Goal: Information Seeking & Learning: Find specific fact

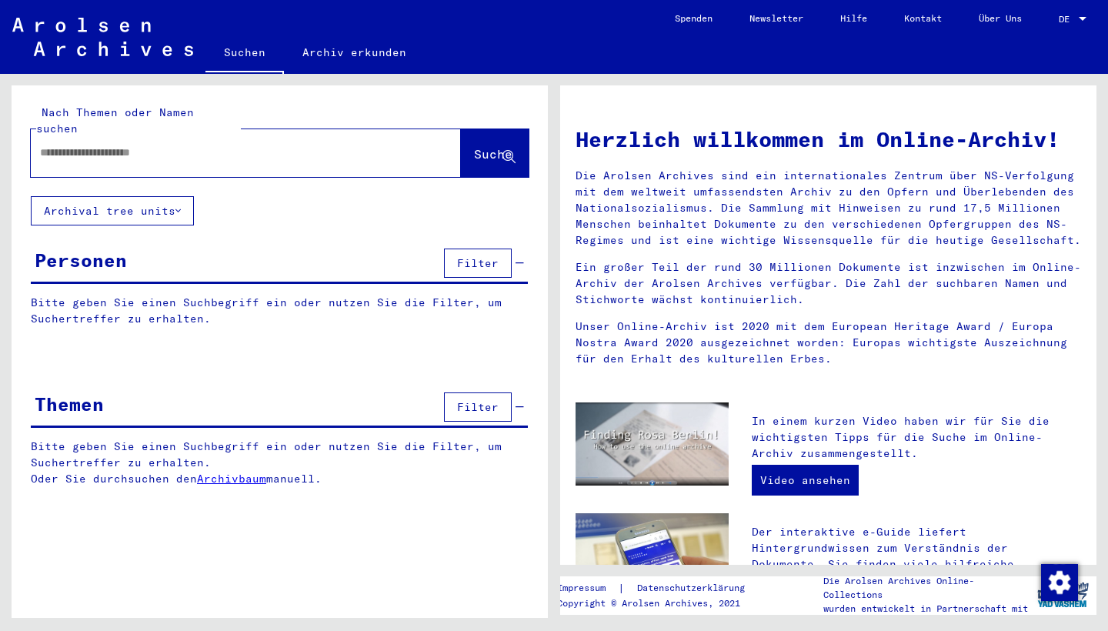
click at [173, 145] on input "text" at bounding box center [227, 153] width 375 height 16
type input "**********"
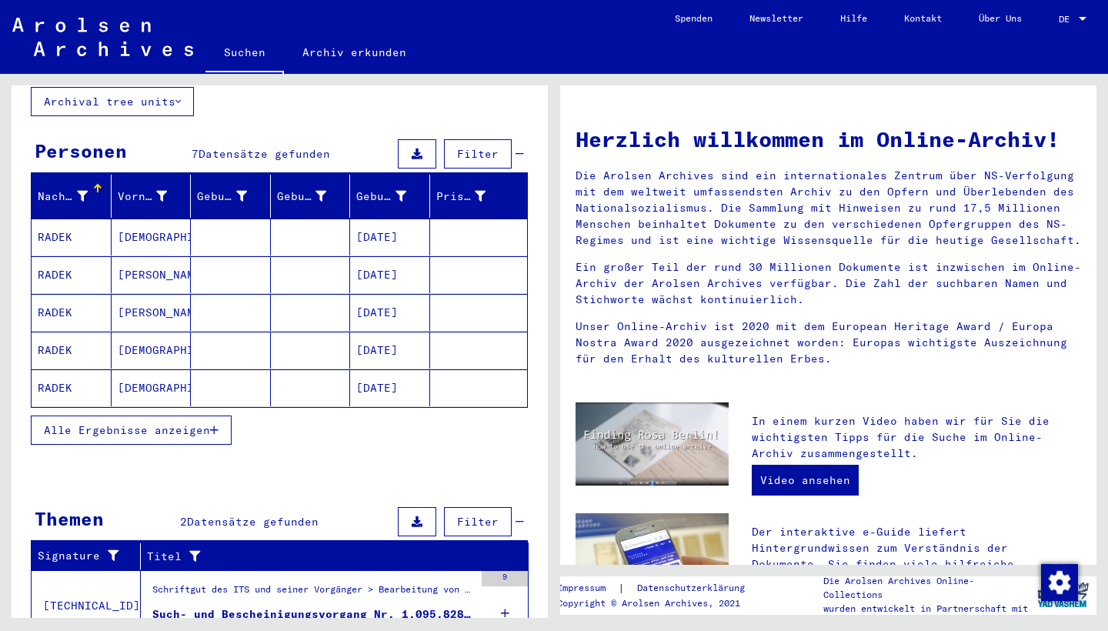
scroll to position [109, 0]
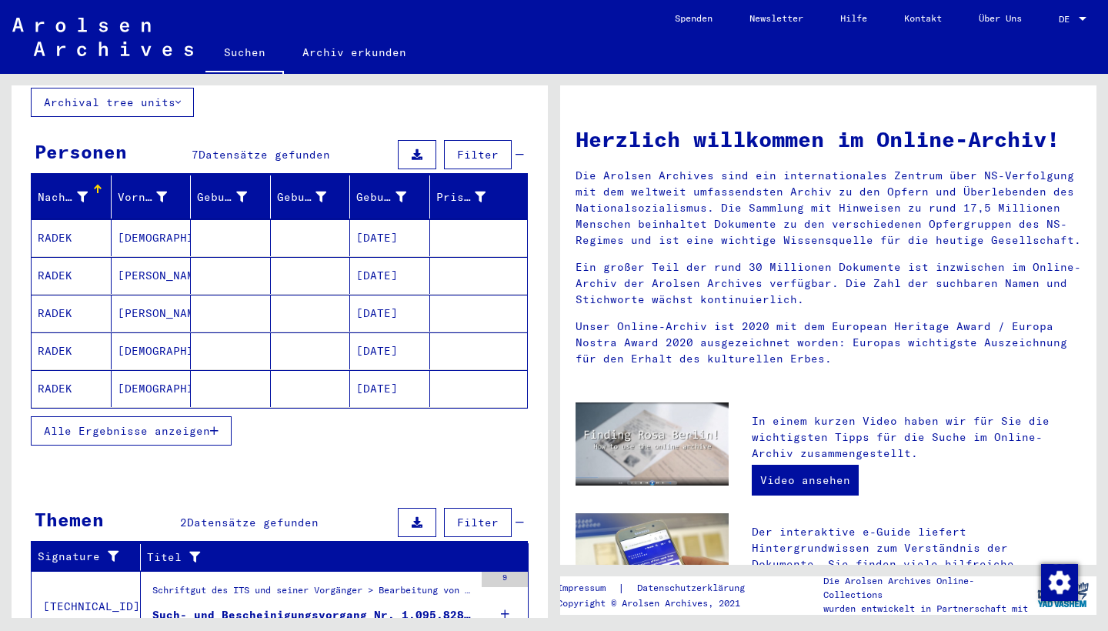
click at [65, 266] on mat-cell "RADEK" at bounding box center [72, 275] width 80 height 37
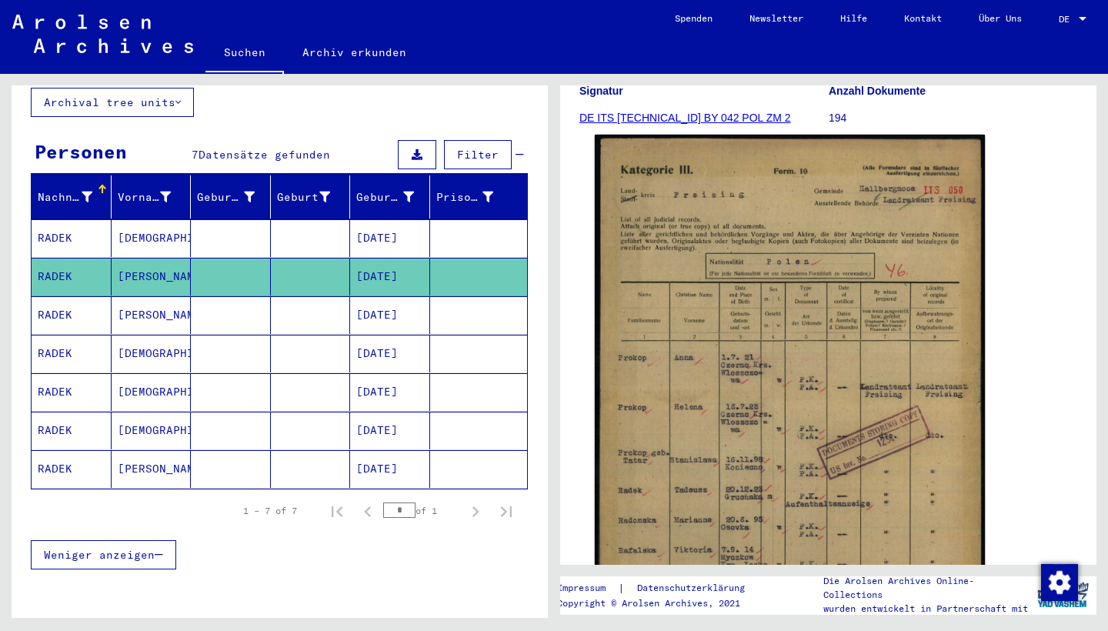
scroll to position [402, 0]
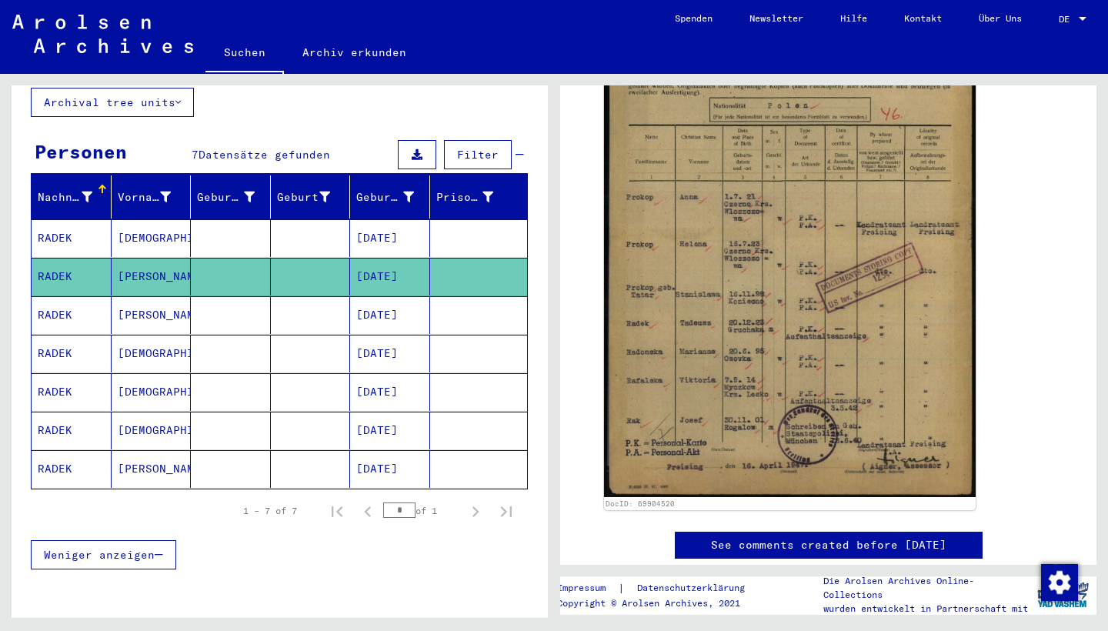
click at [97, 302] on mat-cell "RADEK" at bounding box center [72, 315] width 80 height 38
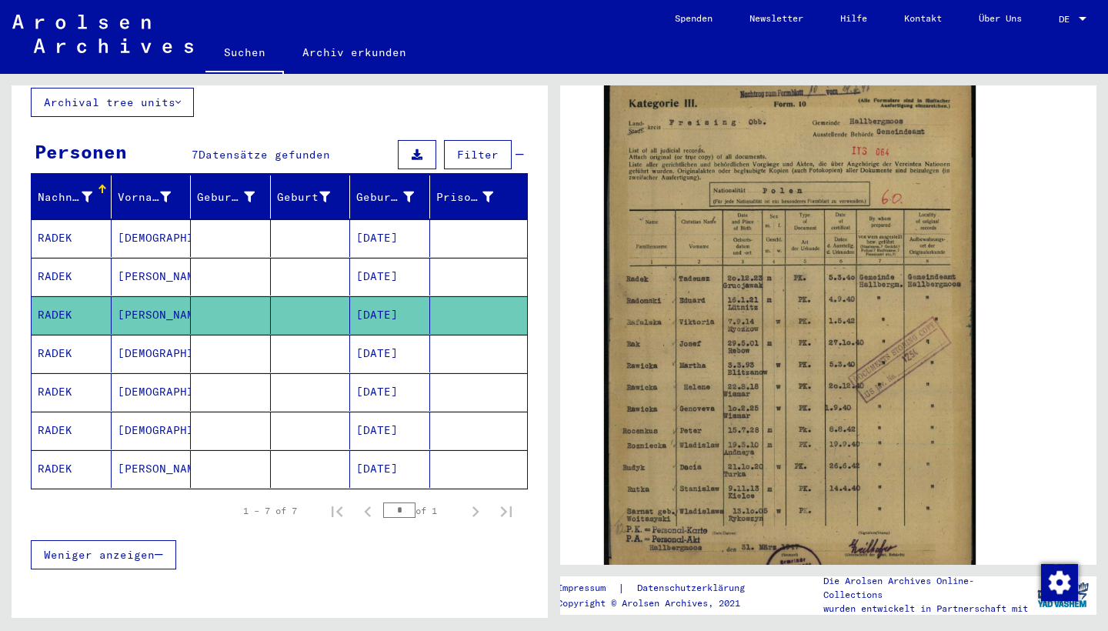
scroll to position [319, 0]
click at [88, 344] on mat-cell "RADEK" at bounding box center [72, 354] width 80 height 38
